Goal: Task Accomplishment & Management: Use online tool/utility

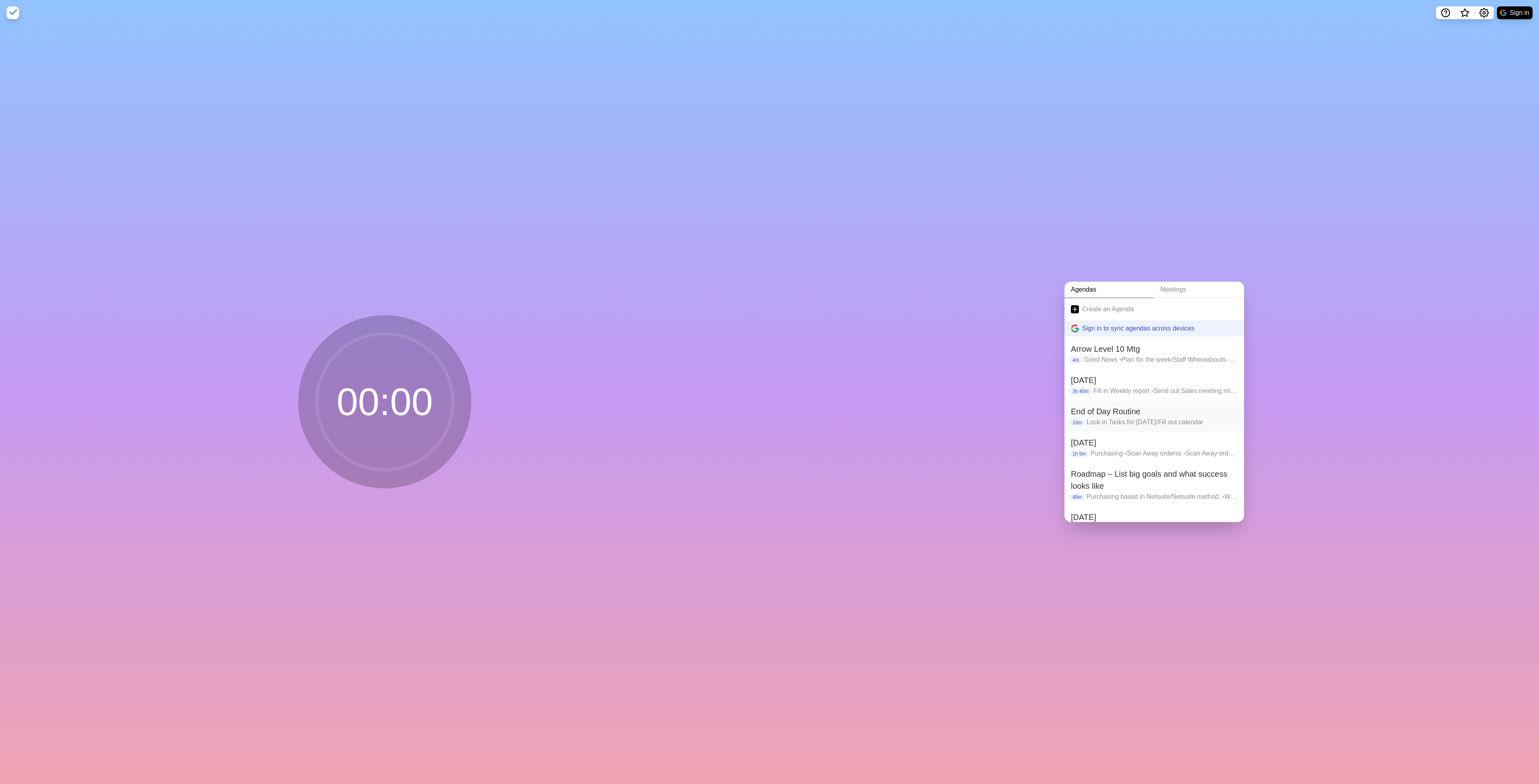
click at [1099, 417] on p "Lock in Tasks for [DATE]/Fill out calendar" at bounding box center [1161, 422] width 151 height 10
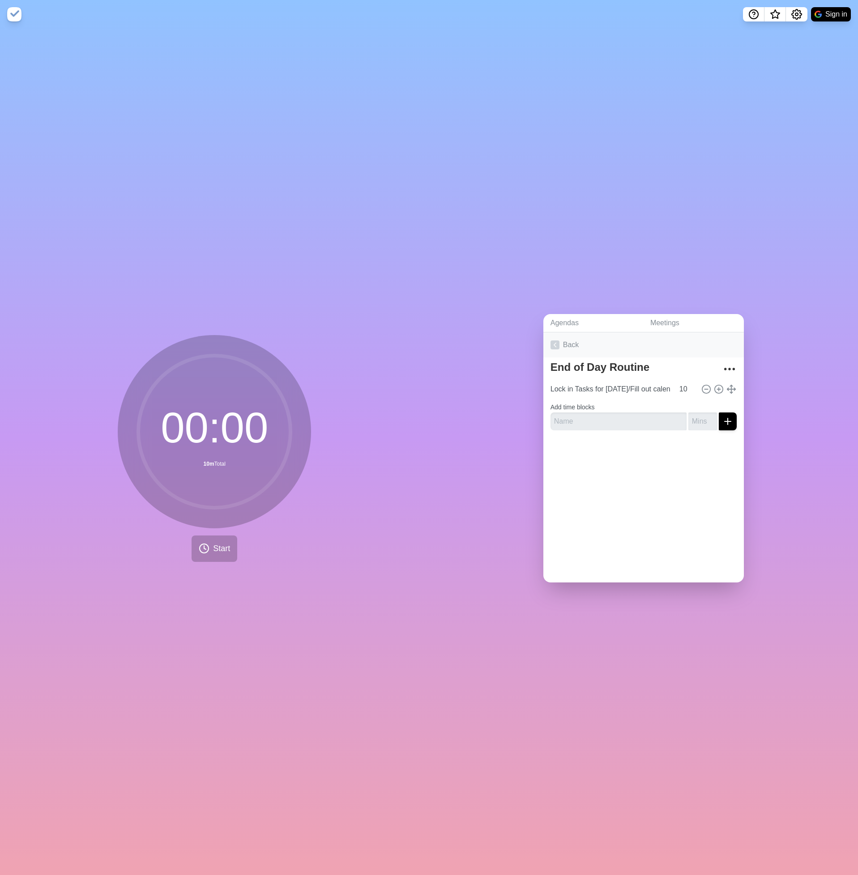
click at [551, 341] on icon at bounding box center [555, 345] width 9 height 9
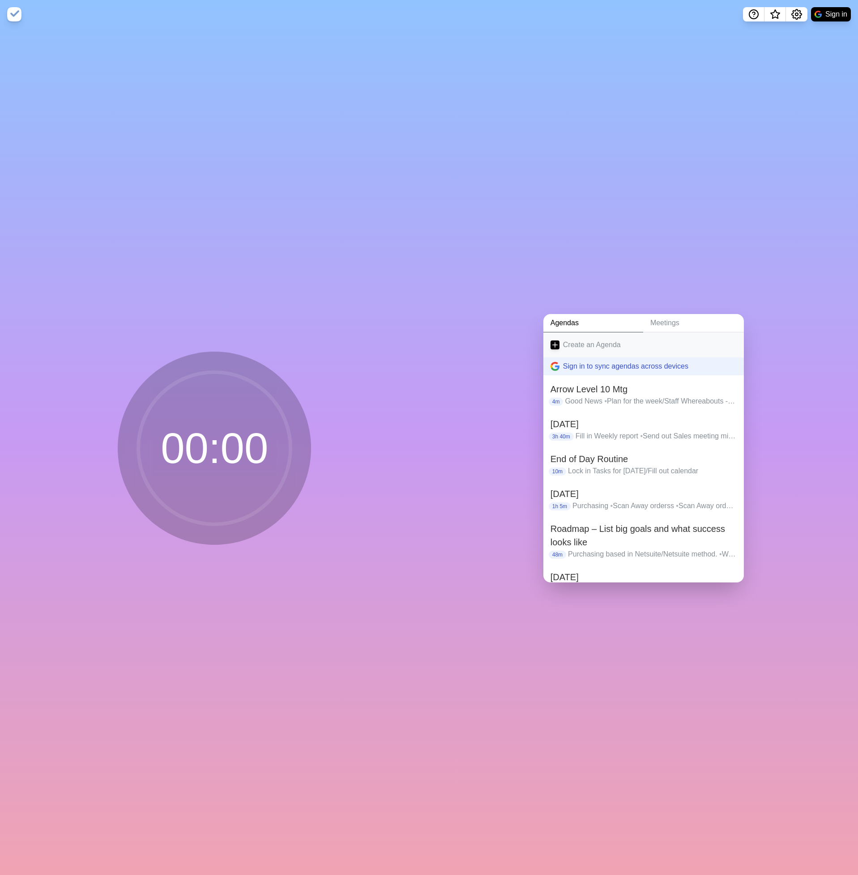
click at [567, 340] on link "Create an Agenda" at bounding box center [643, 345] width 201 height 25
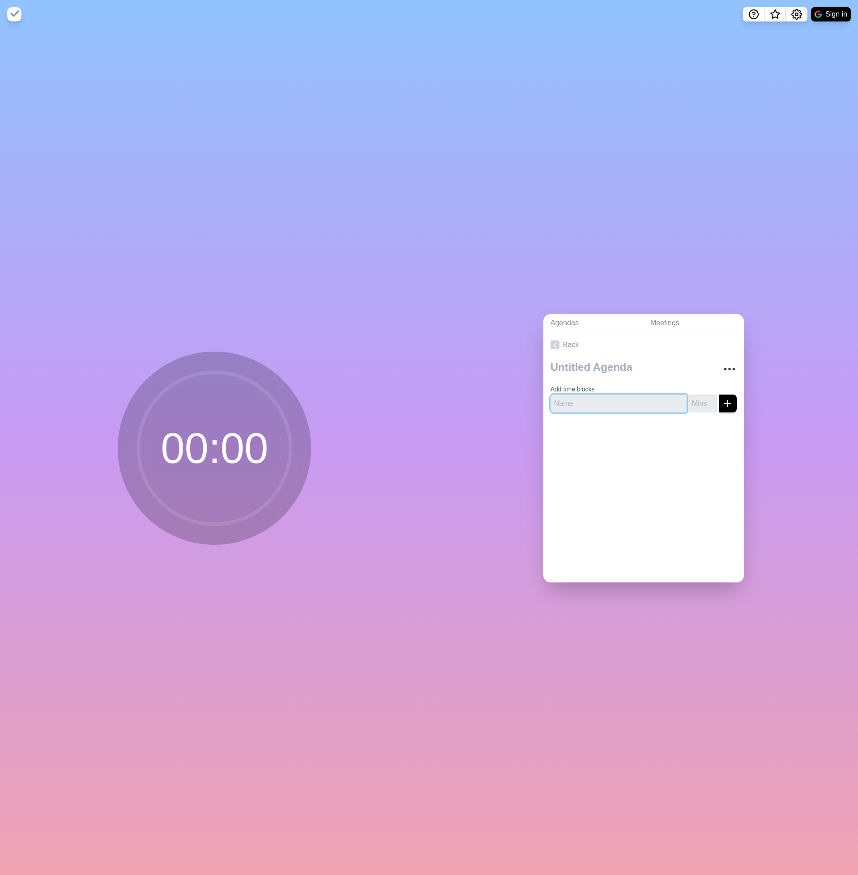
click at [584, 395] on input "text" at bounding box center [619, 404] width 136 height 18
type input "Har"
type input "Aam"
type input "Hair Prod"
click at [719, 395] on button "submit" at bounding box center [728, 404] width 18 height 18
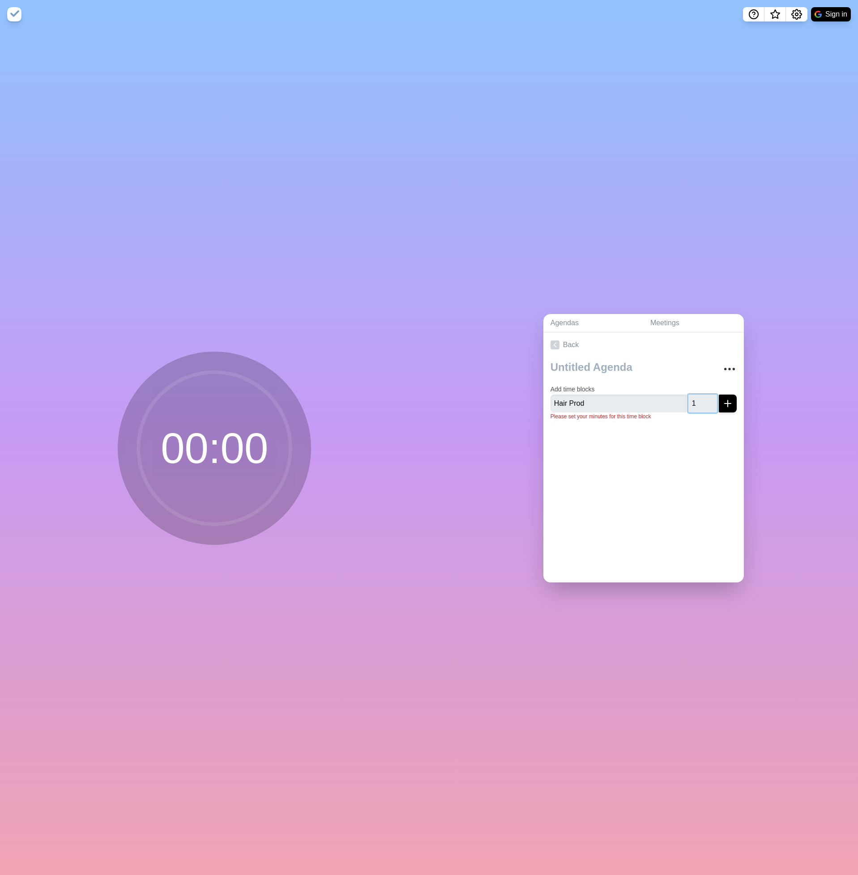
type input "10"
click button "submit" at bounding box center [728, 404] width 18 height 18
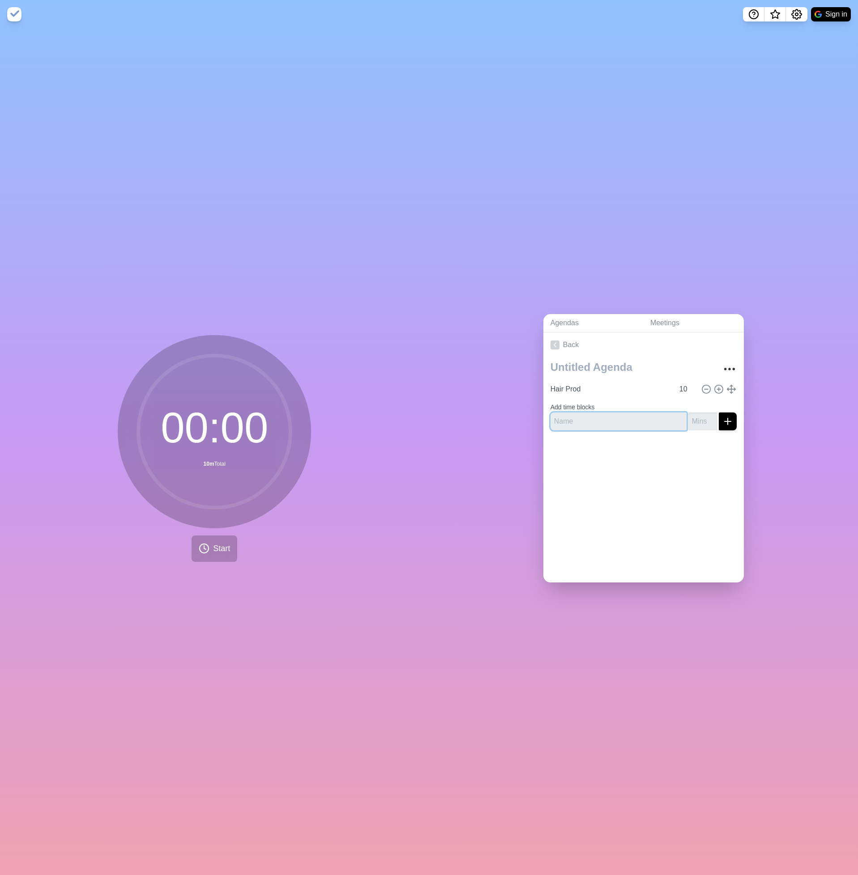
click at [574, 414] on input "text" at bounding box center [619, 422] width 136 height 18
type input "Check in"
type input "15"
click at [719, 413] on button "submit" at bounding box center [728, 422] width 18 height 18
click at [610, 380] on input "Hair Prod" at bounding box center [610, 389] width 127 height 18
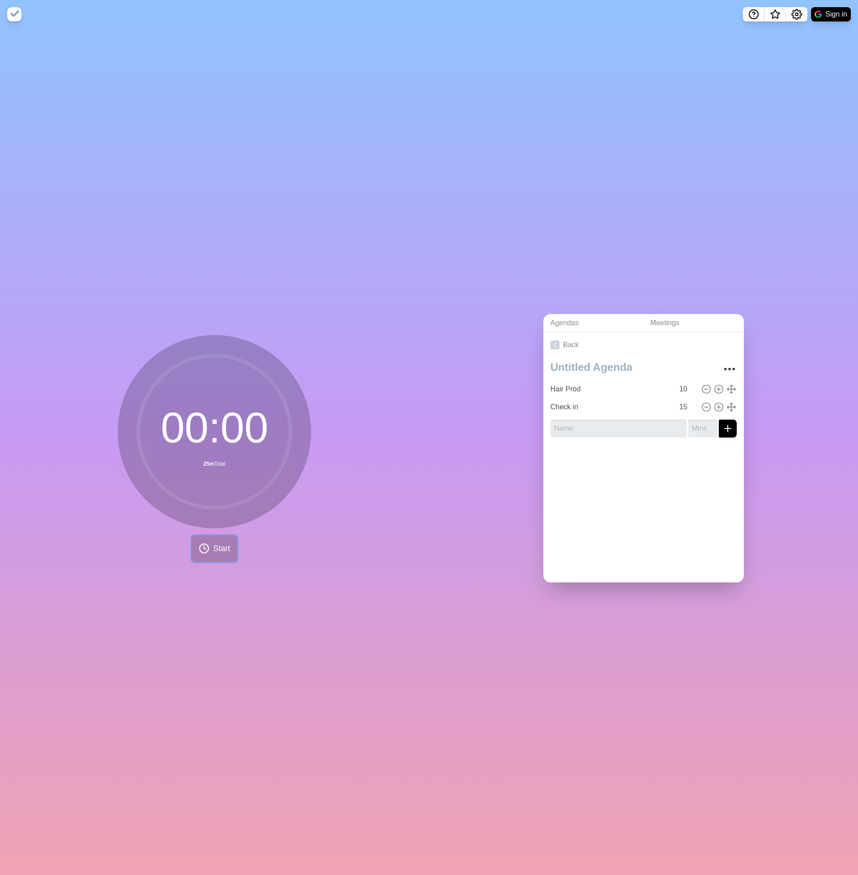
click at [199, 546] on icon at bounding box center [204, 548] width 11 height 11
click at [693, 94] on div "Agendas Meetings Back Hair Prod 10 Check in 15" at bounding box center [643, 452] width 429 height 847
click at [656, 90] on div "Agendas Meetings Back Hair Prod 10 Check in 15" at bounding box center [643, 452] width 429 height 847
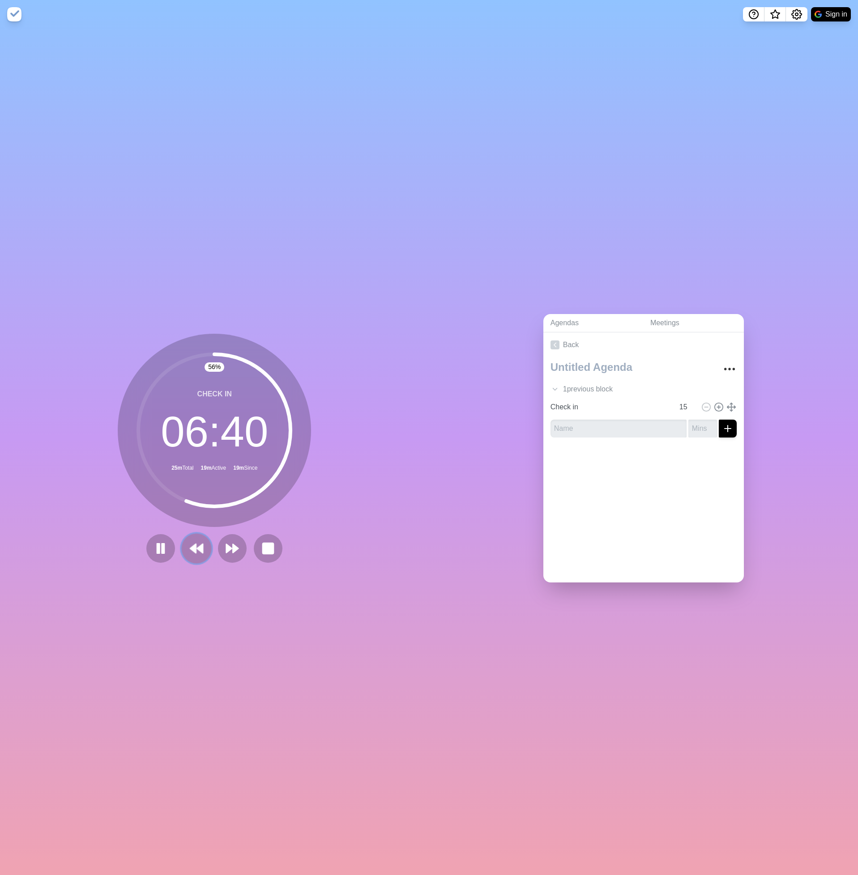
click at [189, 548] on icon at bounding box center [196, 548] width 15 height 15
click at [207, 542] on icon at bounding box center [214, 548] width 15 height 15
click at [722, 423] on icon "submit" at bounding box center [727, 428] width 11 height 11
click at [631, 420] on input "text" at bounding box center [619, 429] width 136 height 18
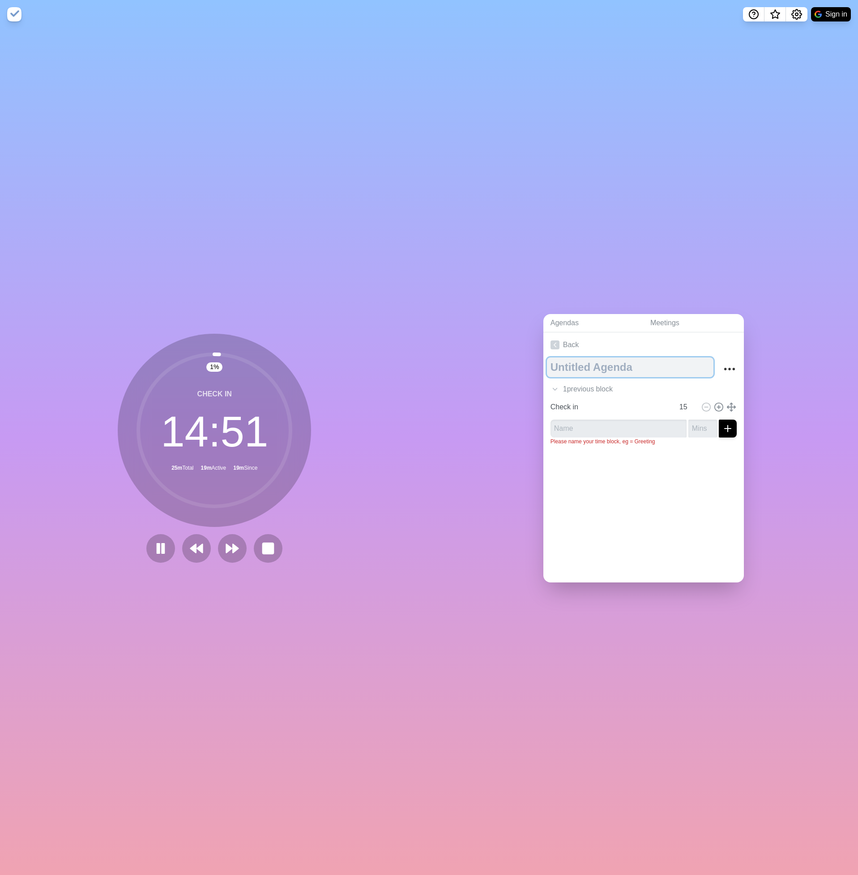
click at [626, 358] on textarea at bounding box center [630, 368] width 166 height 20
click at [611, 420] on input "text" at bounding box center [619, 429] width 136 height 18
type input "Review Seek candidates"
click at [719, 420] on button "submit" at bounding box center [728, 429] width 18 height 18
type input "10"
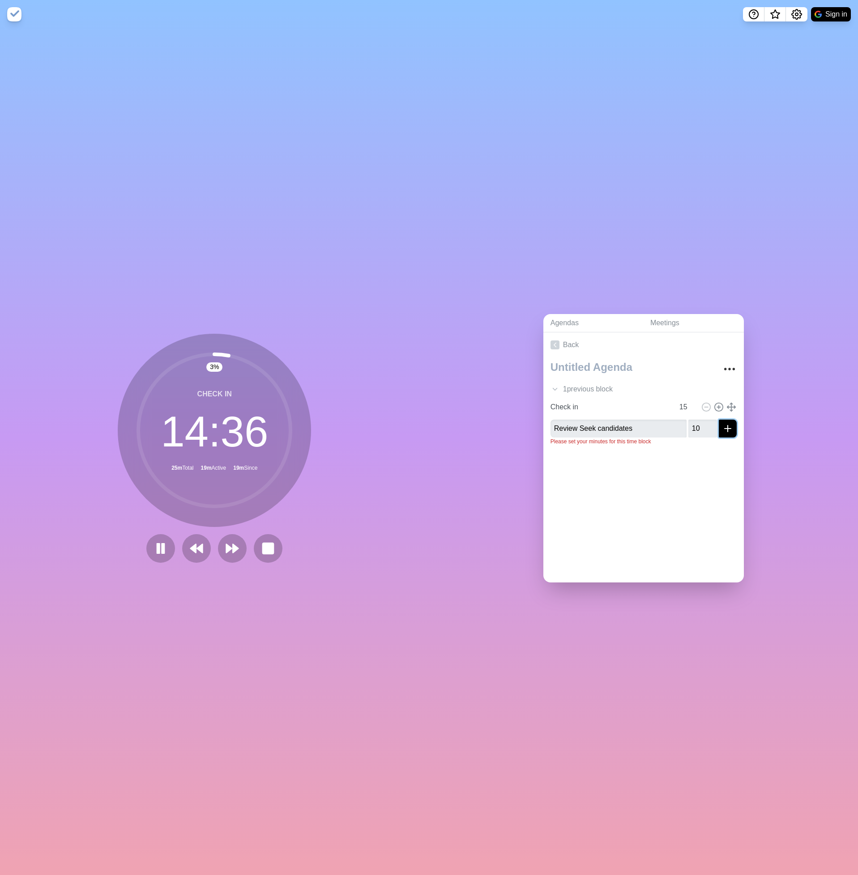
click at [722, 427] on icon "submit" at bounding box center [727, 428] width 11 height 11
type input "Review Seek candidates"
type input "10"
type input "Check in"
type input "15"
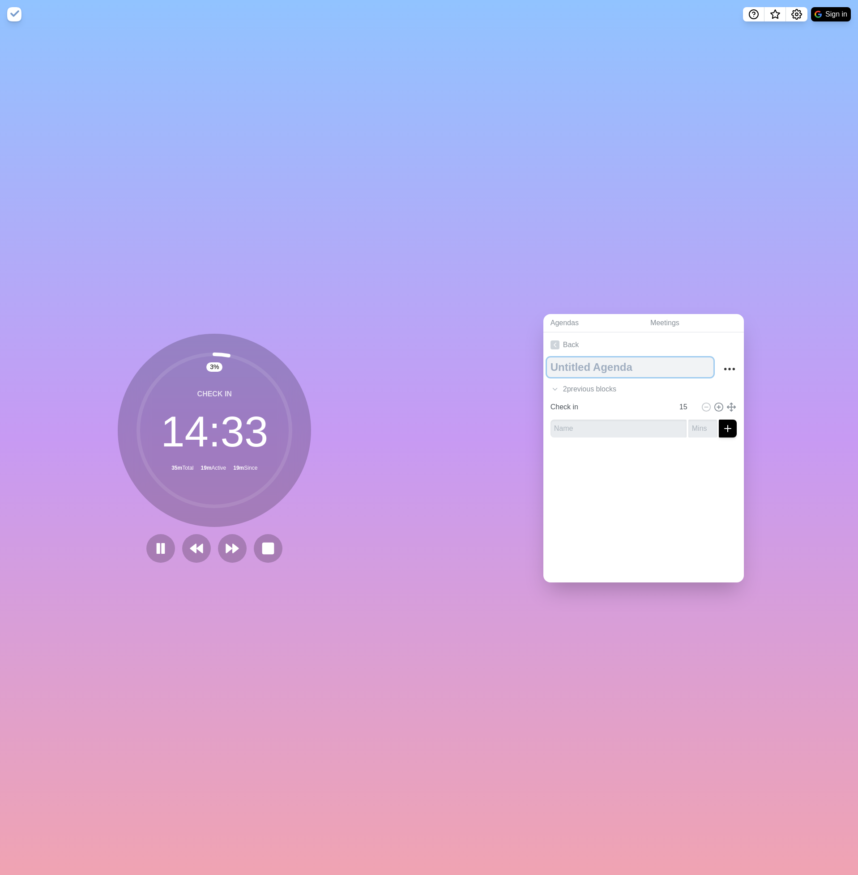
click at [584, 372] on textarea at bounding box center [630, 368] width 166 height 20
click at [570, 387] on div "2 previous block s" at bounding box center [643, 389] width 201 height 18
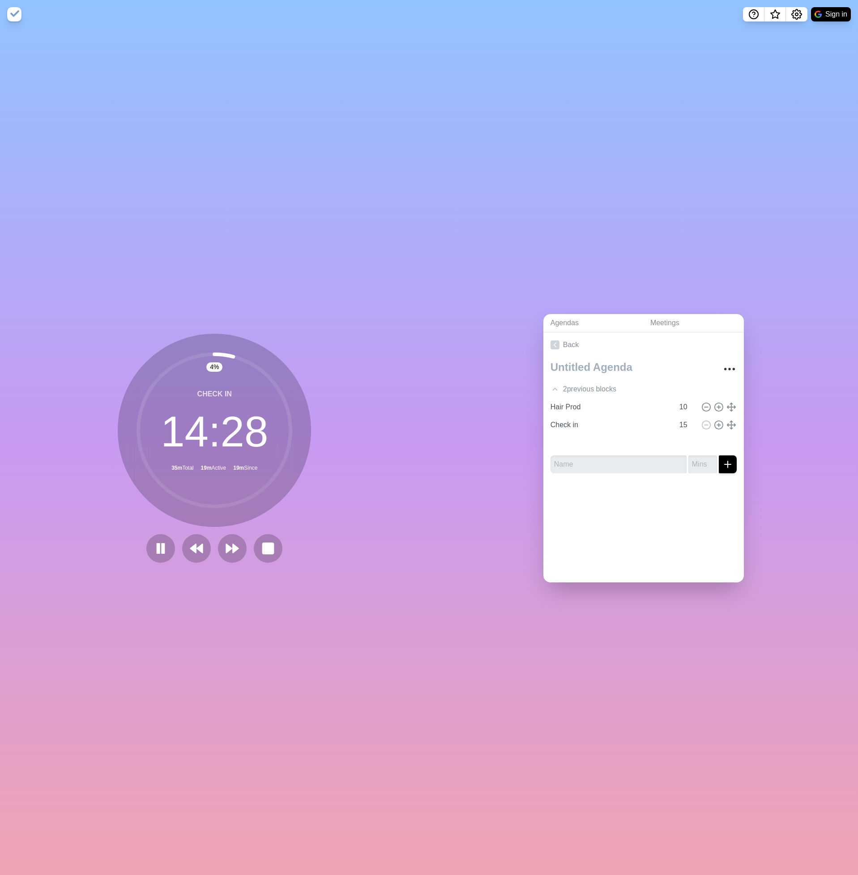
type input "Review Seek candidates"
type input "10"
type input "Check in"
type input "15"
click at [559, 386] on div "1 previous block" at bounding box center [643, 389] width 201 height 18
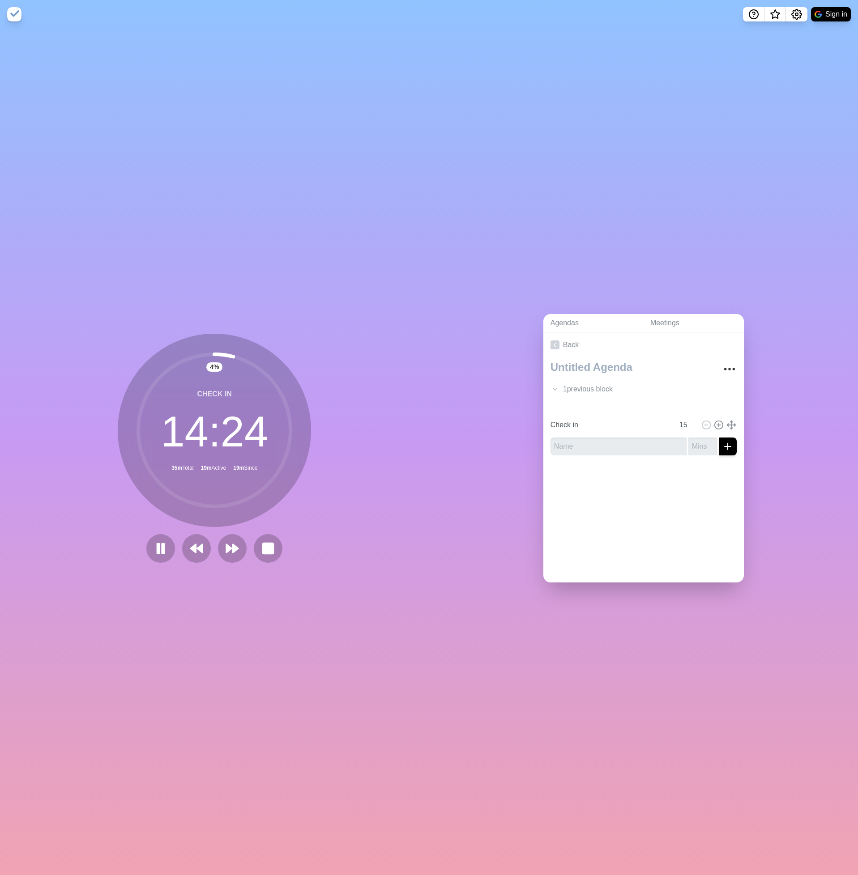
type input "Review Seek candidates"
type input "10"
type input "Check in"
type input "15"
click at [610, 380] on div "2 previous block s" at bounding box center [643, 389] width 201 height 18
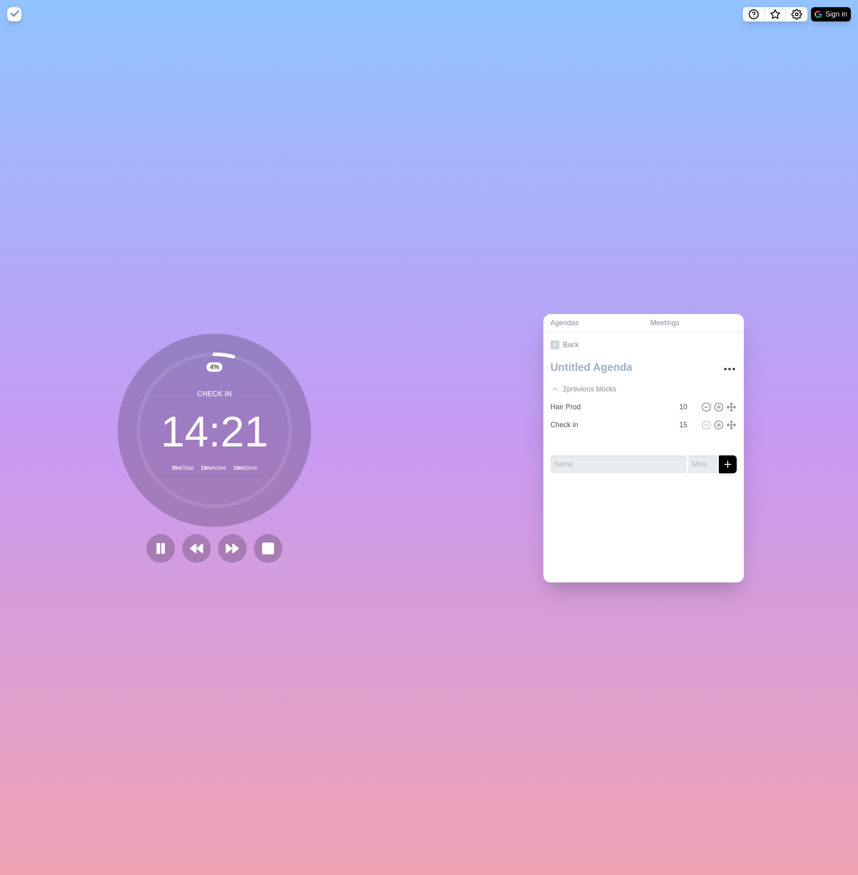
type input "Review Seek candidates"
type input "10"
type input "Check in"
type input "15"
click at [551, 385] on icon at bounding box center [555, 389] width 9 height 9
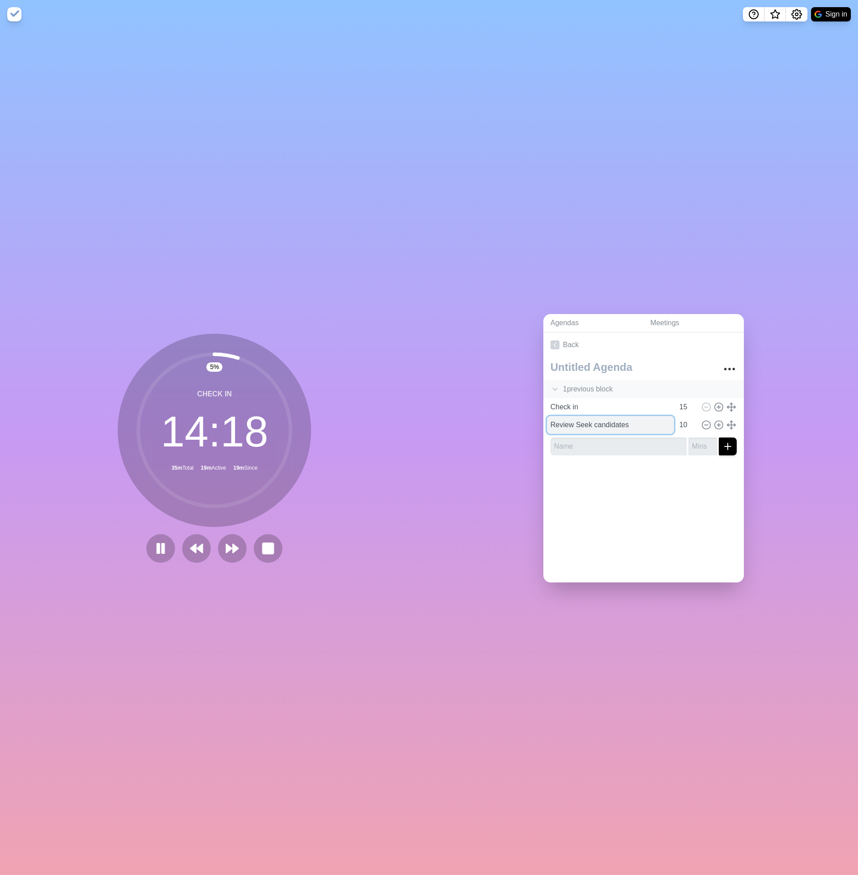
click at [591, 416] on input "Review Seek candidates" at bounding box center [610, 425] width 127 height 18
click at [218, 541] on button at bounding box center [233, 548] width 30 height 30
click at [555, 384] on div "2 previous block s" at bounding box center [643, 389] width 201 height 18
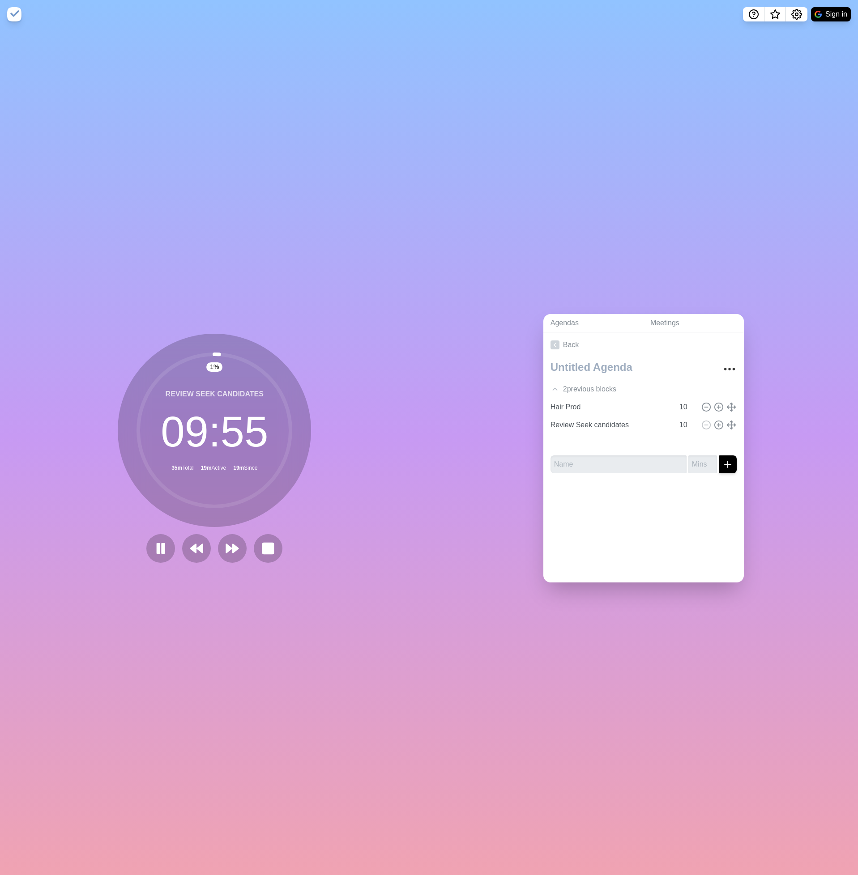
type input "Check in"
type input "15"
type input "Review Seek candidates"
type input "10"
click at [551, 385] on icon at bounding box center [555, 389] width 9 height 9
